Goal: Task Accomplishment & Management: Use online tool/utility

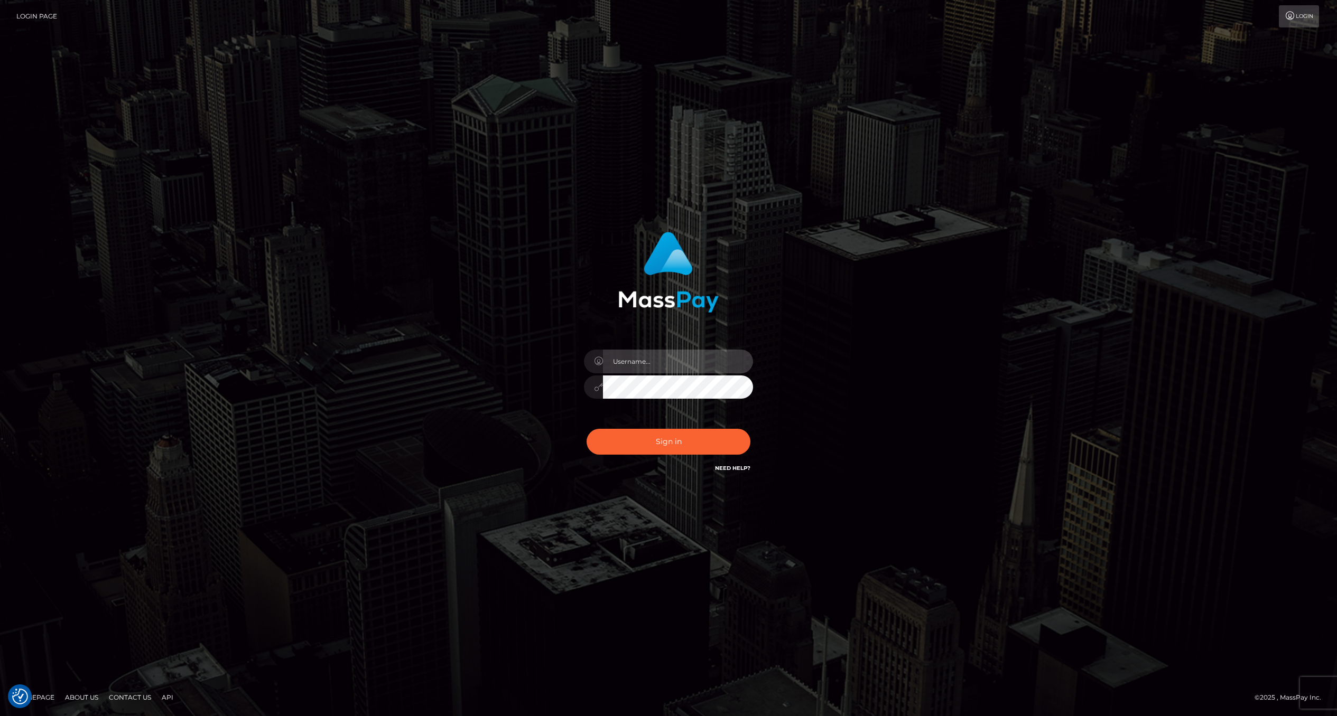
click at [701, 369] on input "text" at bounding box center [678, 362] width 150 height 24
type input "ashbil"
click at [700, 435] on button "Sign in" at bounding box center [669, 442] width 164 height 26
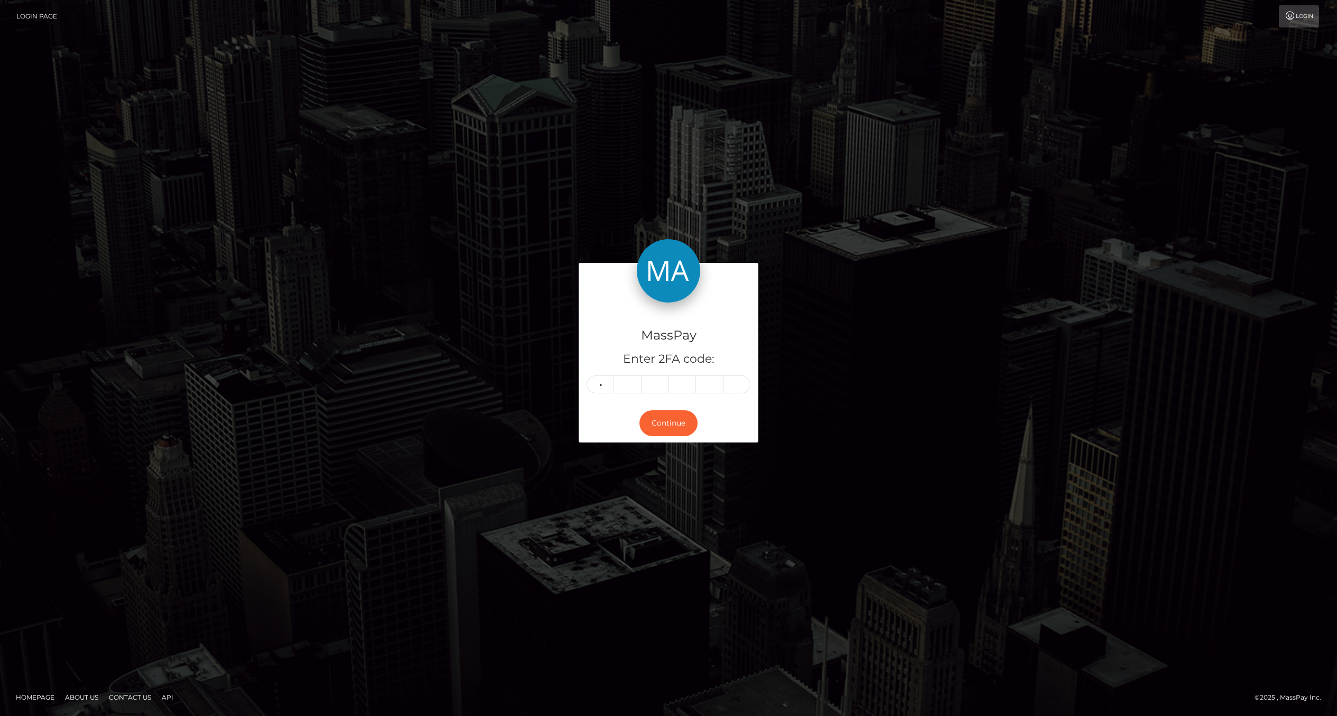
type input "8"
type input "5"
type input "6"
type input "5"
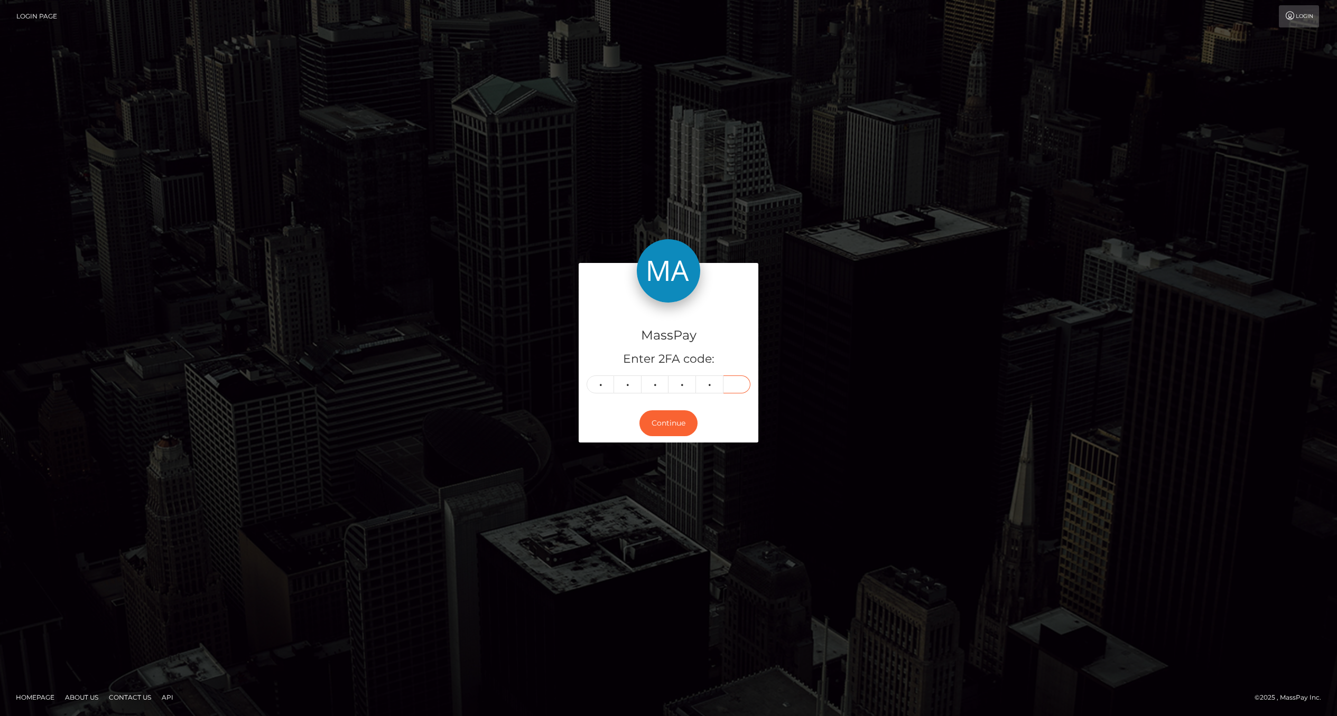
type input "6"
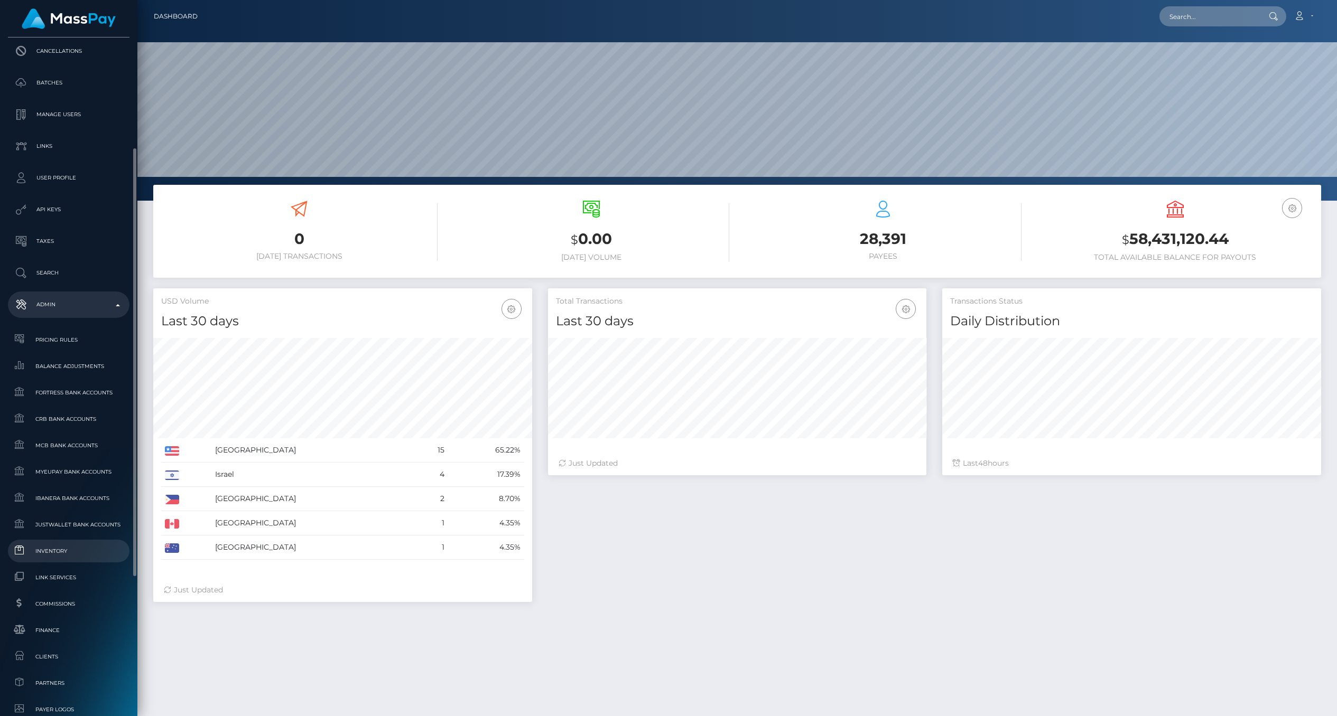
scroll to position [293, 0]
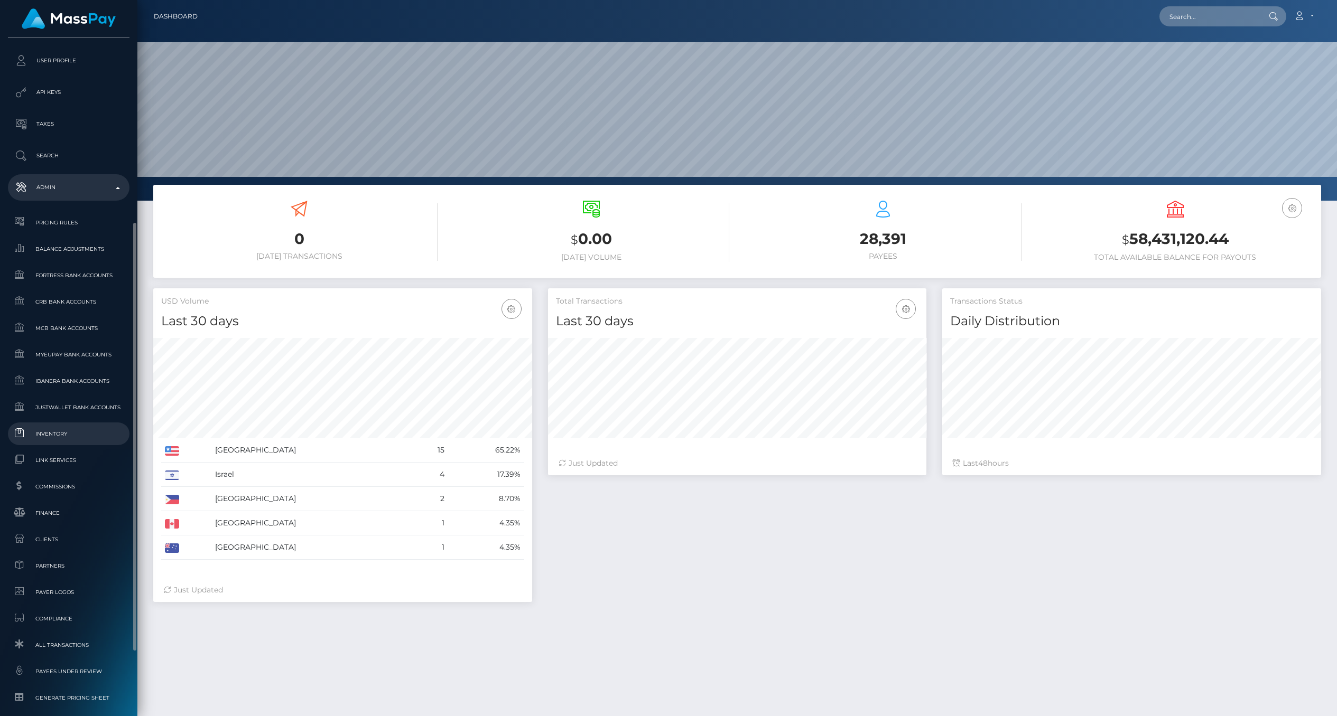
click at [59, 436] on span "Inventory" at bounding box center [68, 434] width 113 height 12
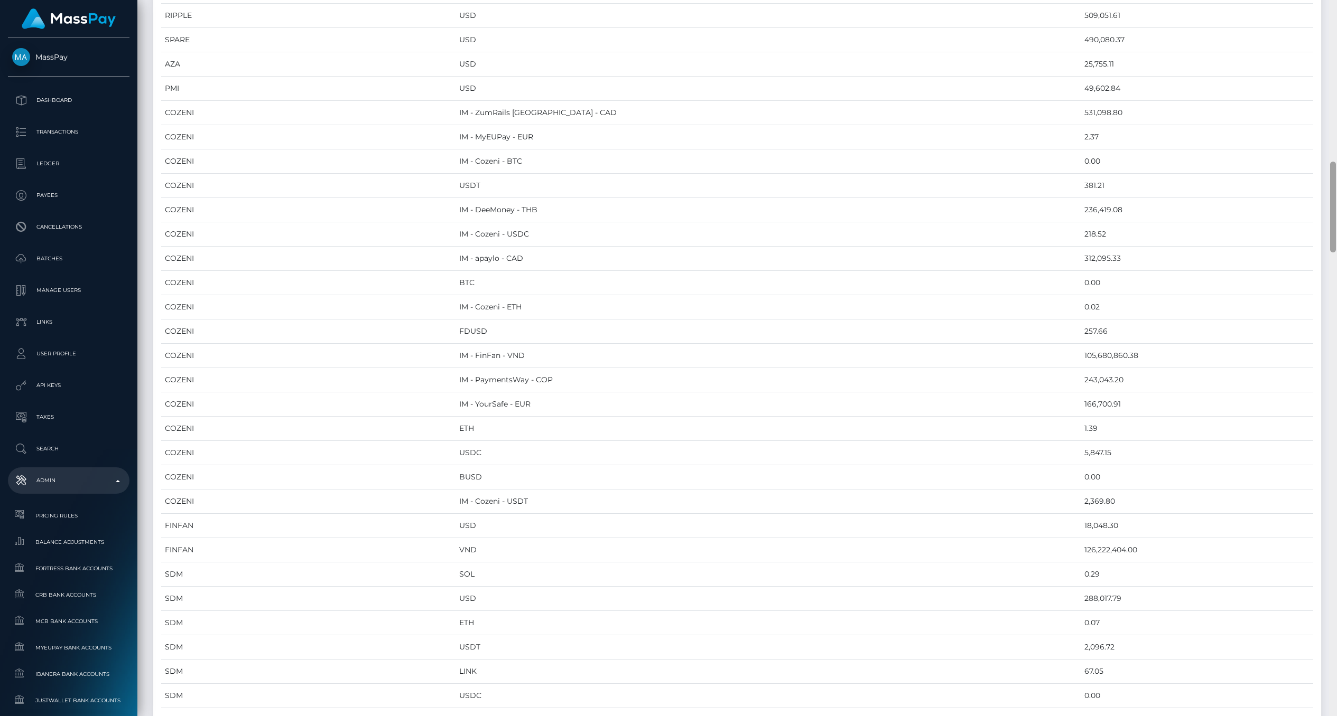
scroll to position [1986, 0]
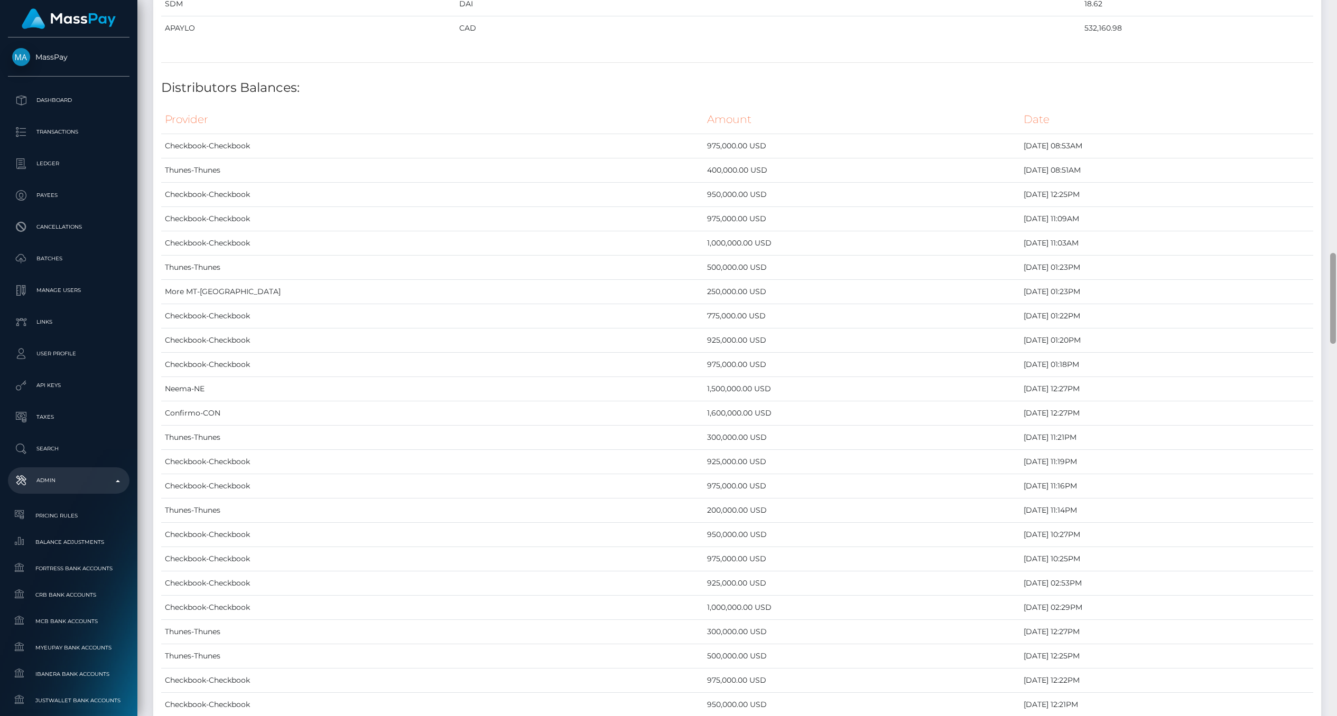
click at [1336, 178] on div at bounding box center [1333, 358] width 8 height 717
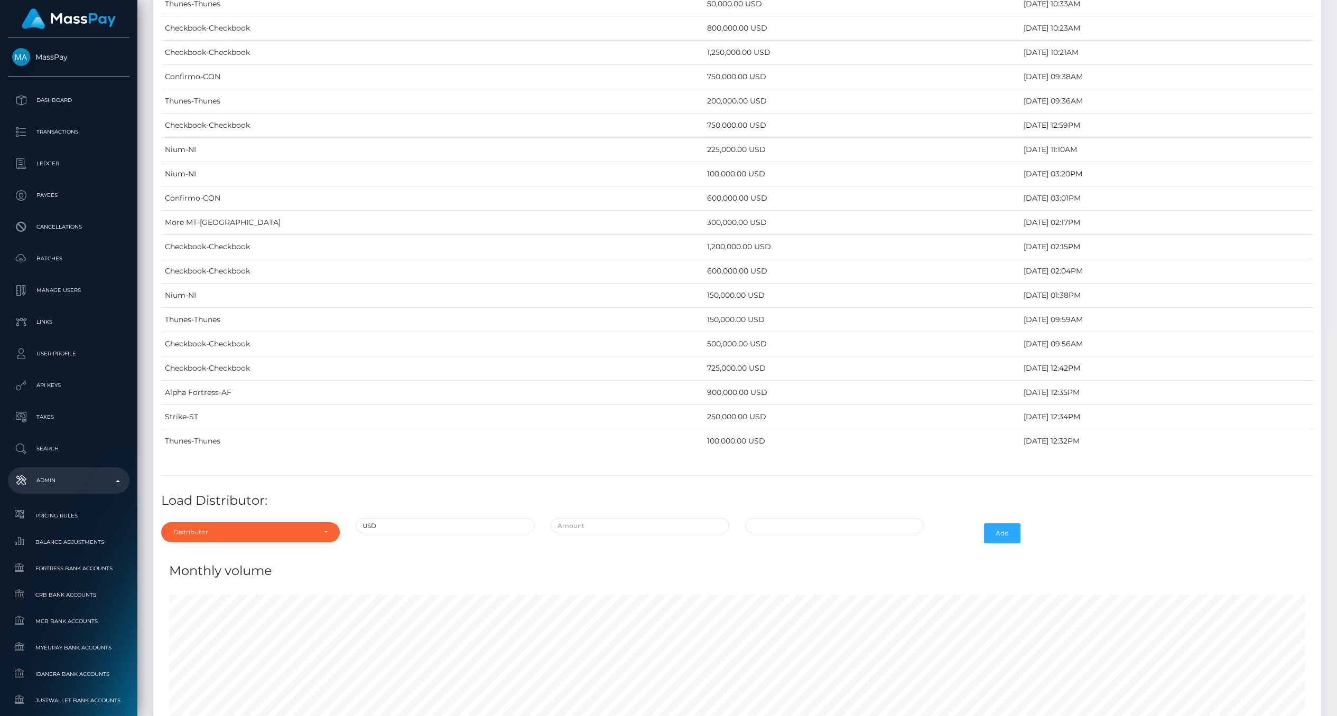
scroll to position [4909, 0]
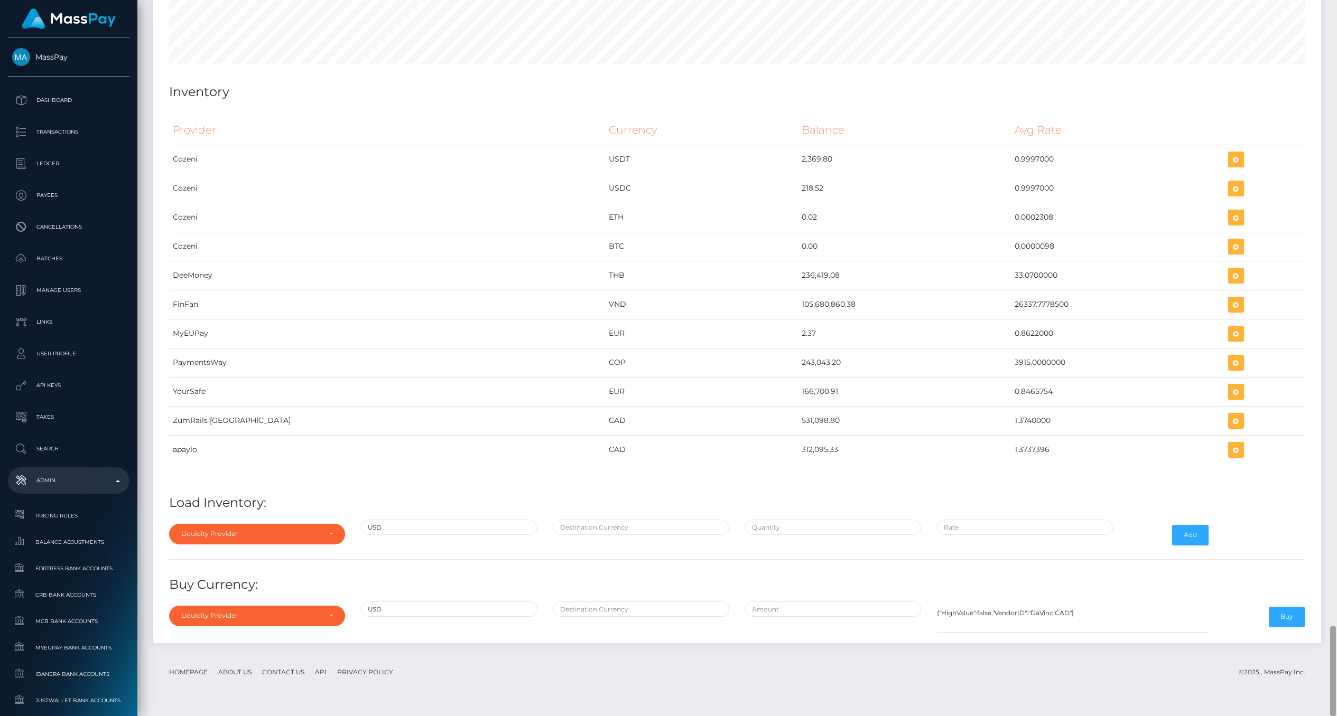
drag, startPoint x: 1334, startPoint y: 272, endPoint x: 1291, endPoint y: 728, distance: 458.5
click at [1291, 716] on html "MassPay Dashboard Transactions Ledger Payees Cancellations Links" at bounding box center [668, 358] width 1337 height 716
